Goal: Transaction & Acquisition: Purchase product/service

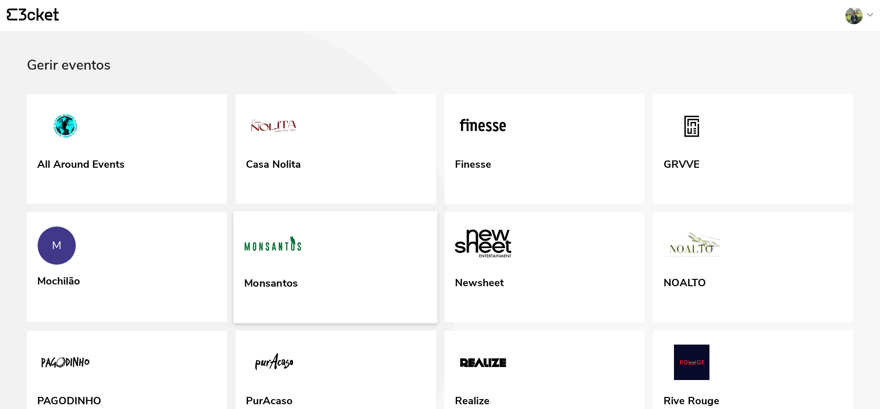
click at [370, 256] on link "Monsantos" at bounding box center [336, 268] width 204 height 112
click at [497, 231] on img at bounding box center [482, 245] width 58 height 40
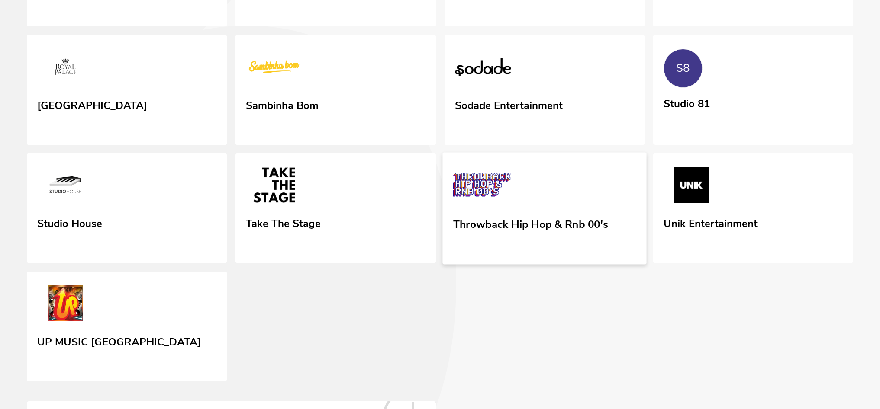
scroll to position [347, 0]
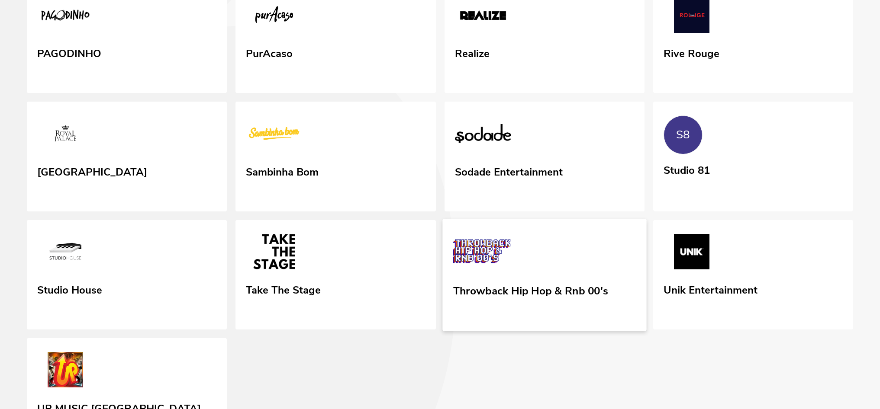
click at [556, 270] on link "Throwback Hip Hop & Rnb 00's" at bounding box center [544, 275] width 204 height 112
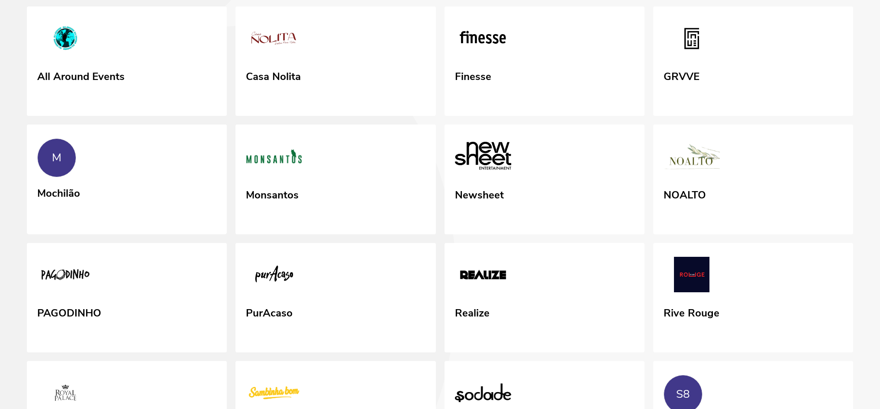
scroll to position [89, 0]
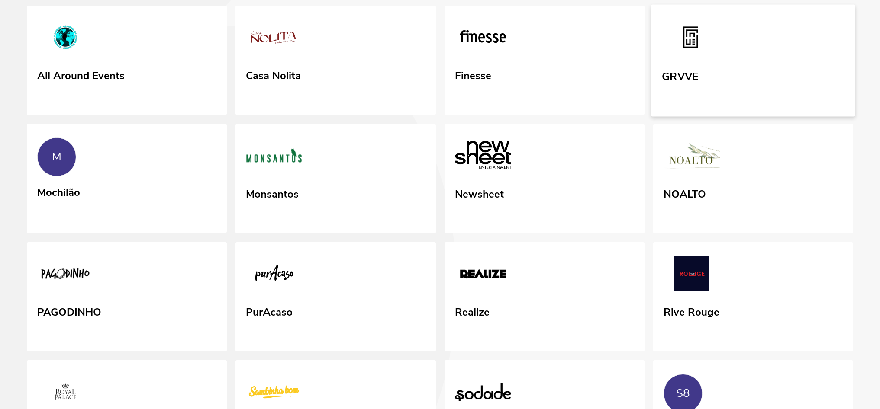
click at [728, 64] on link "GRVVE" at bounding box center [753, 60] width 204 height 112
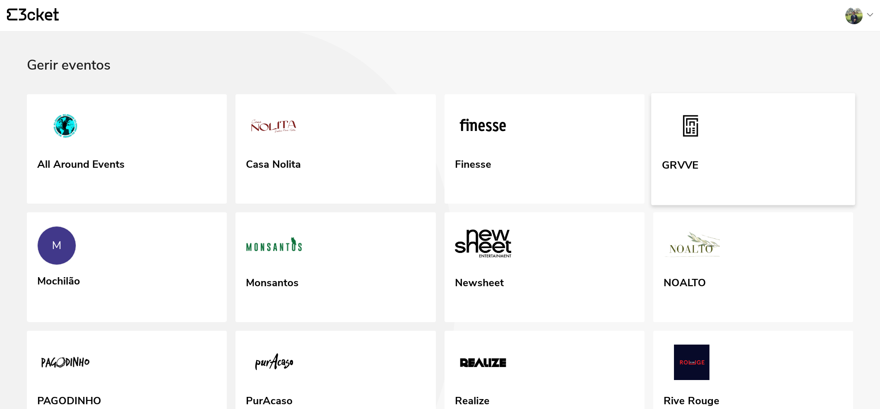
click at [769, 139] on link "GRVVE" at bounding box center [753, 149] width 204 height 112
